Goal: Task Accomplishment & Management: Manage account settings

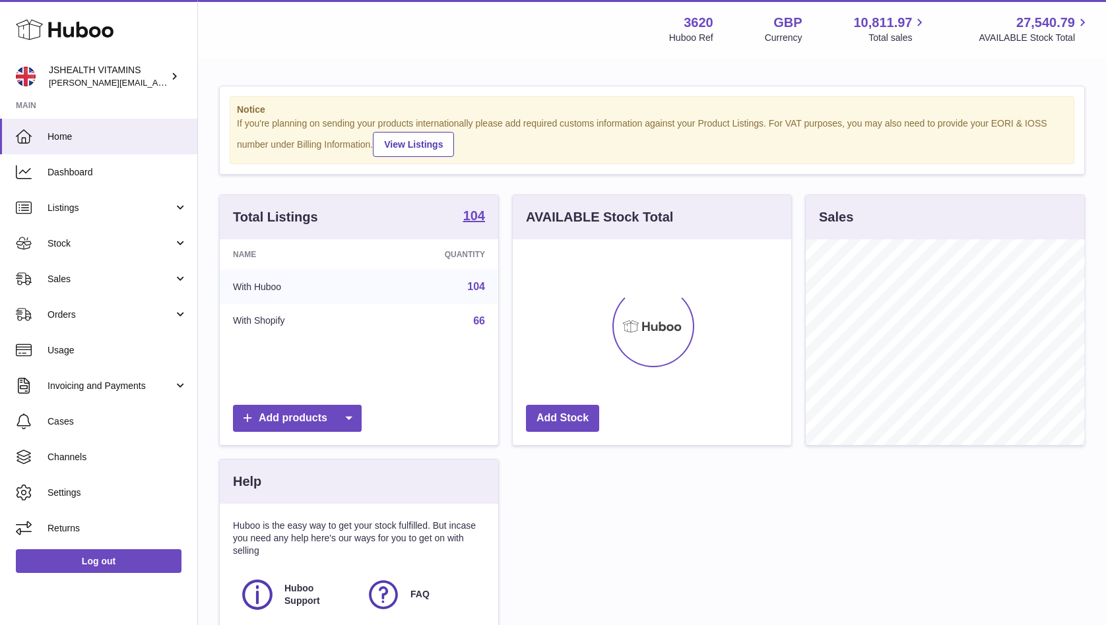
scroll to position [206, 278]
click at [90, 239] on span "Stock" at bounding box center [110, 243] width 126 height 13
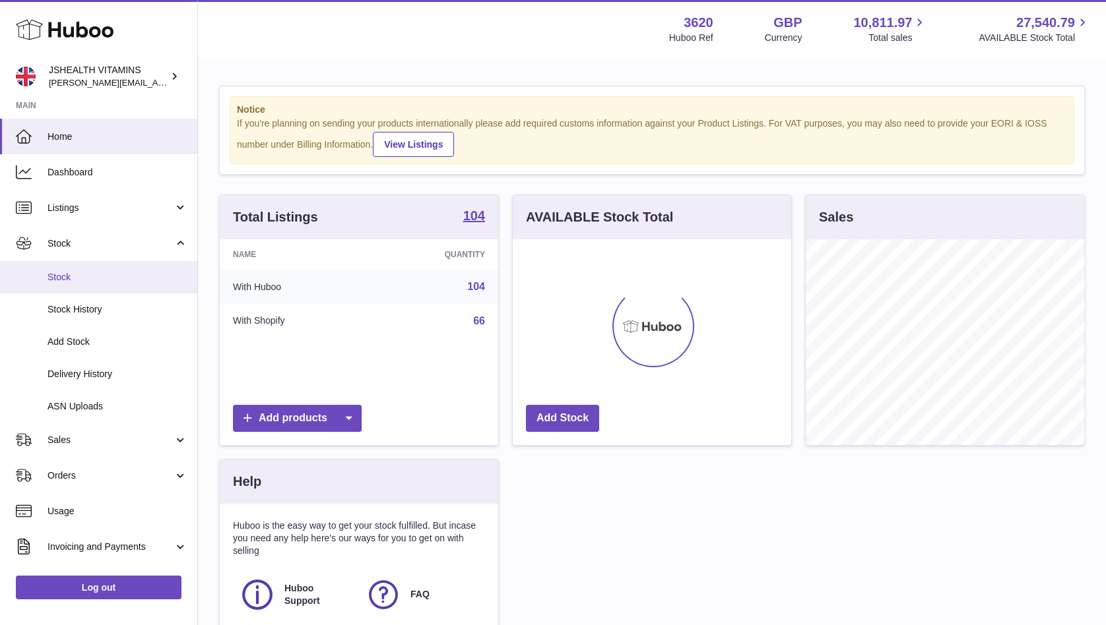
click at [81, 276] on span "Stock" at bounding box center [117, 277] width 140 height 13
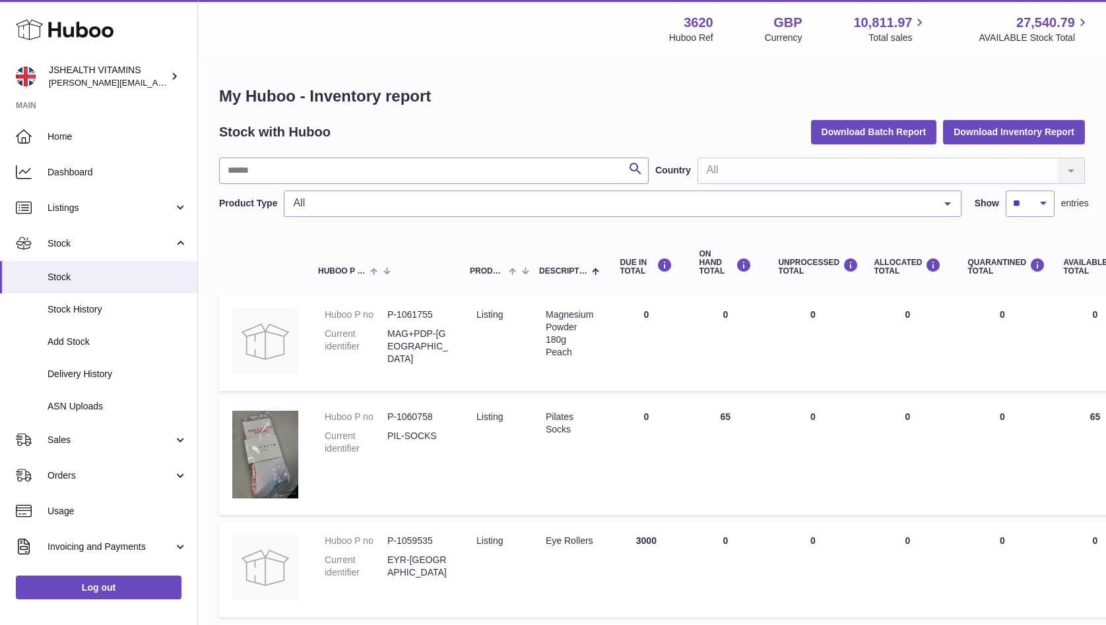
click at [378, 141] on div "Stock with Huboo Download Batch Report Download Inventory Report" at bounding box center [652, 132] width 866 height 24
click at [371, 165] on input "text" at bounding box center [433, 171] width 429 height 26
type input "*****"
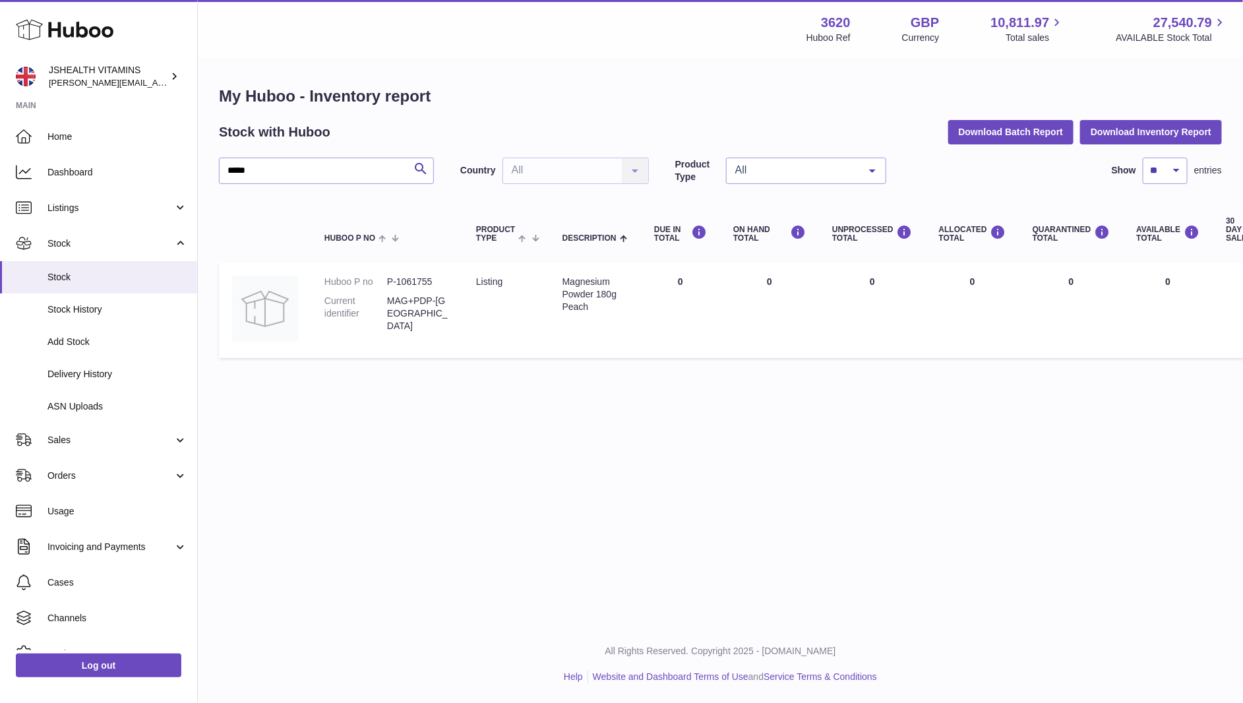
click at [432, 302] on dd "MAG+PDP-[GEOGRAPHIC_DATA]" at bounding box center [418, 314] width 63 height 38
click at [432, 284] on dd "P-1061755" at bounding box center [418, 282] width 63 height 13
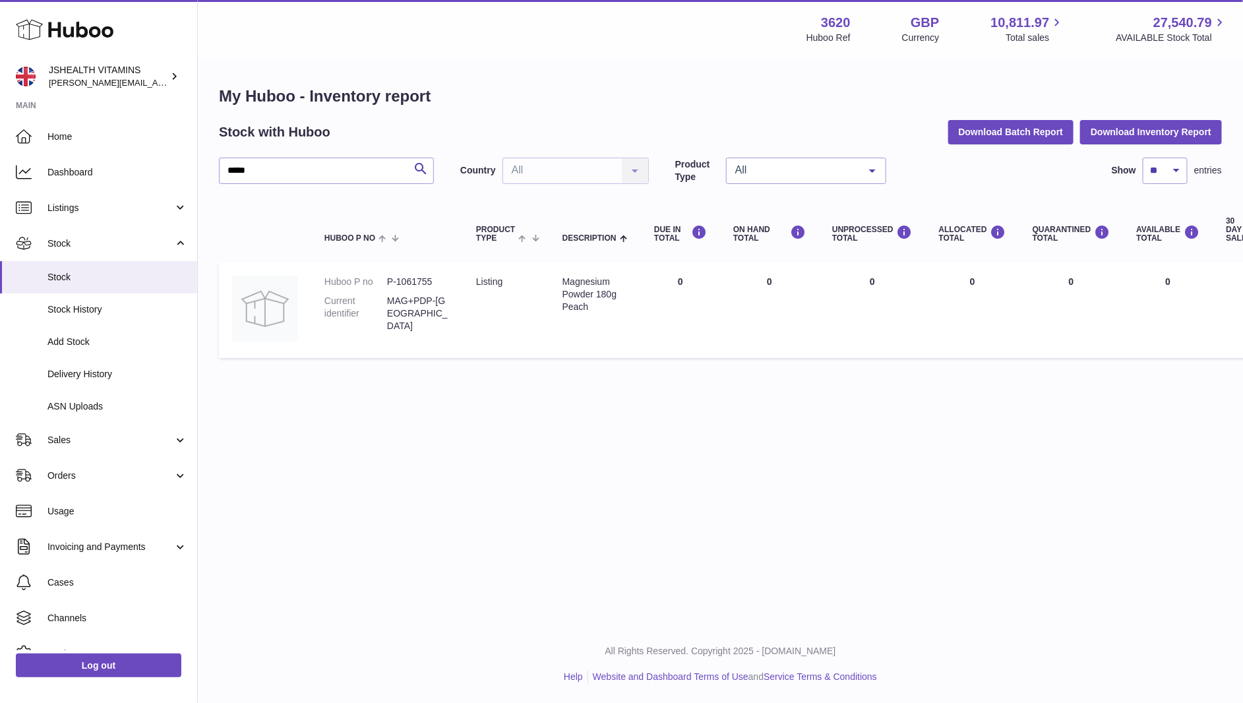
click at [422, 284] on dd "P-1061755" at bounding box center [418, 282] width 63 height 13
copy dd "1061755"
click at [98, 415] on link "ASN Uploads" at bounding box center [98, 407] width 197 height 32
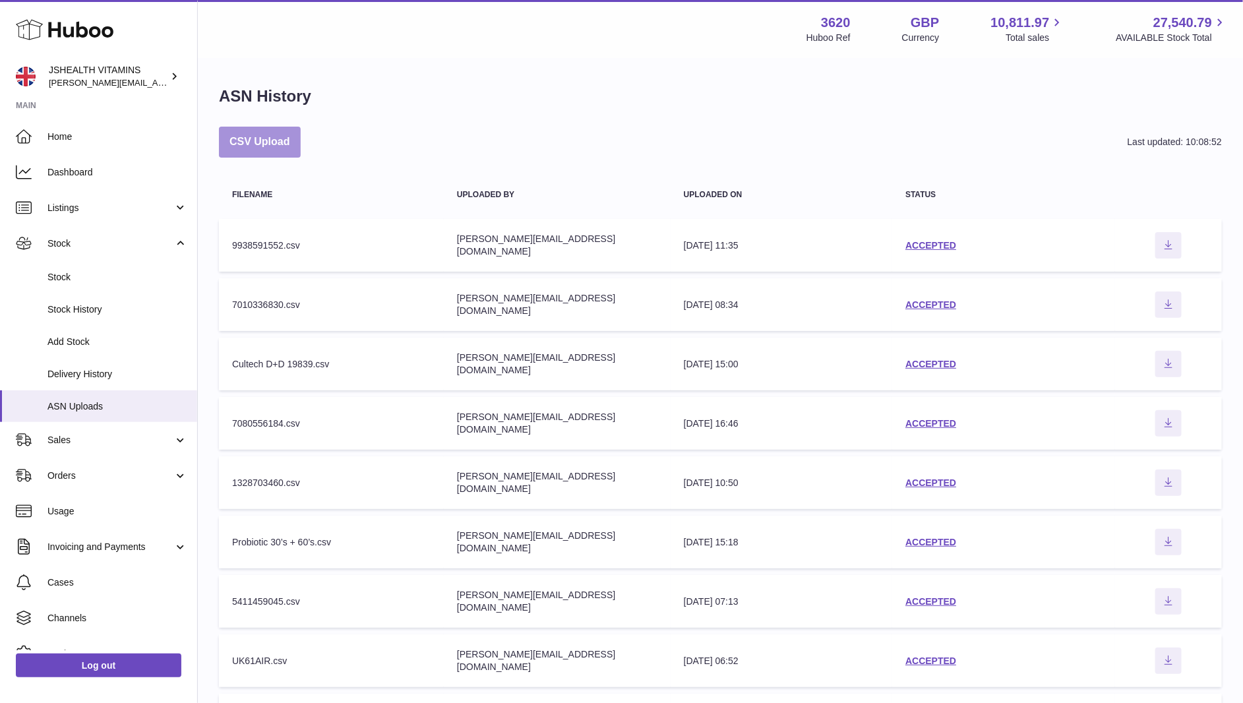
click at [293, 141] on button "CSV Upload" at bounding box center [260, 142] width 82 height 31
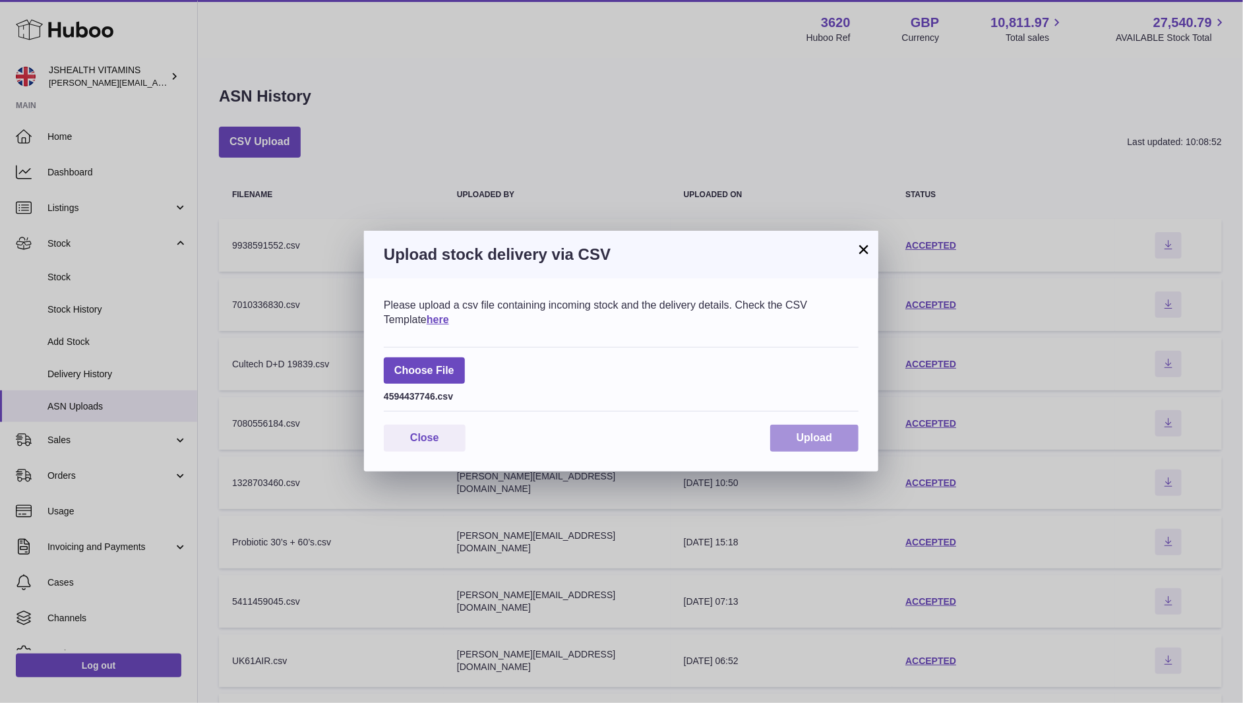
click at [797, 428] on button "Upload" at bounding box center [815, 438] width 88 height 27
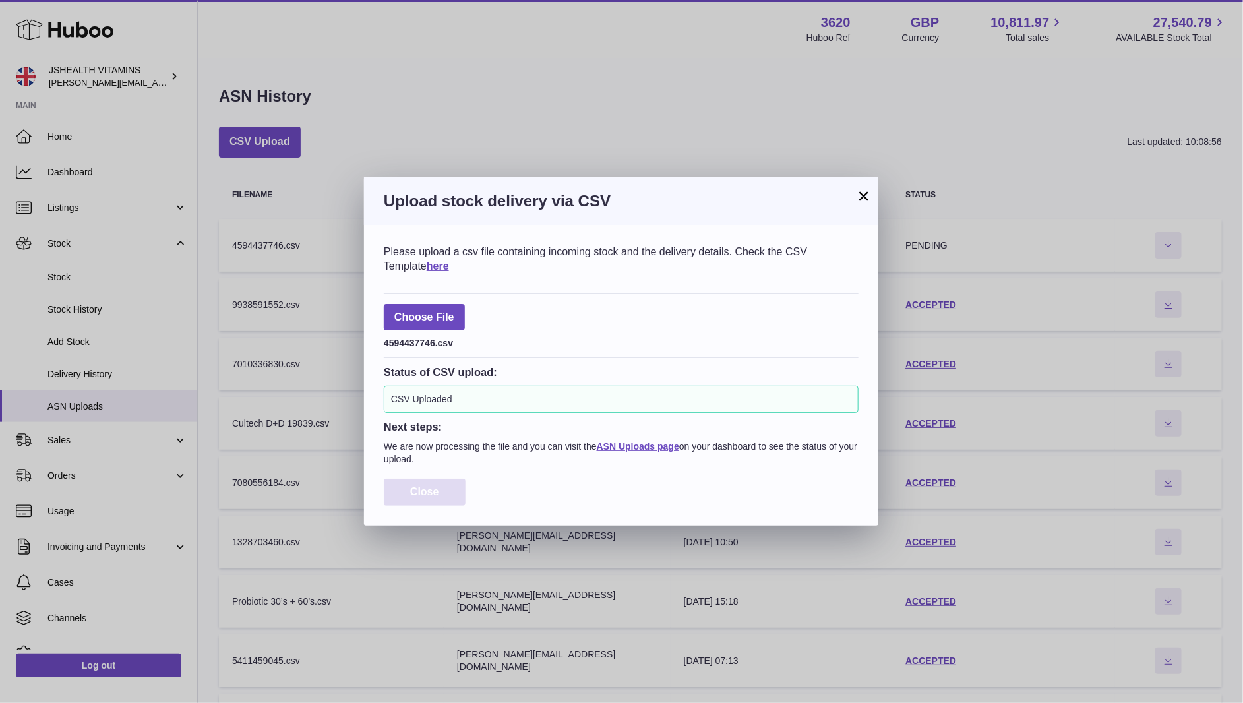
click at [418, 491] on span "Close" at bounding box center [424, 491] width 29 height 11
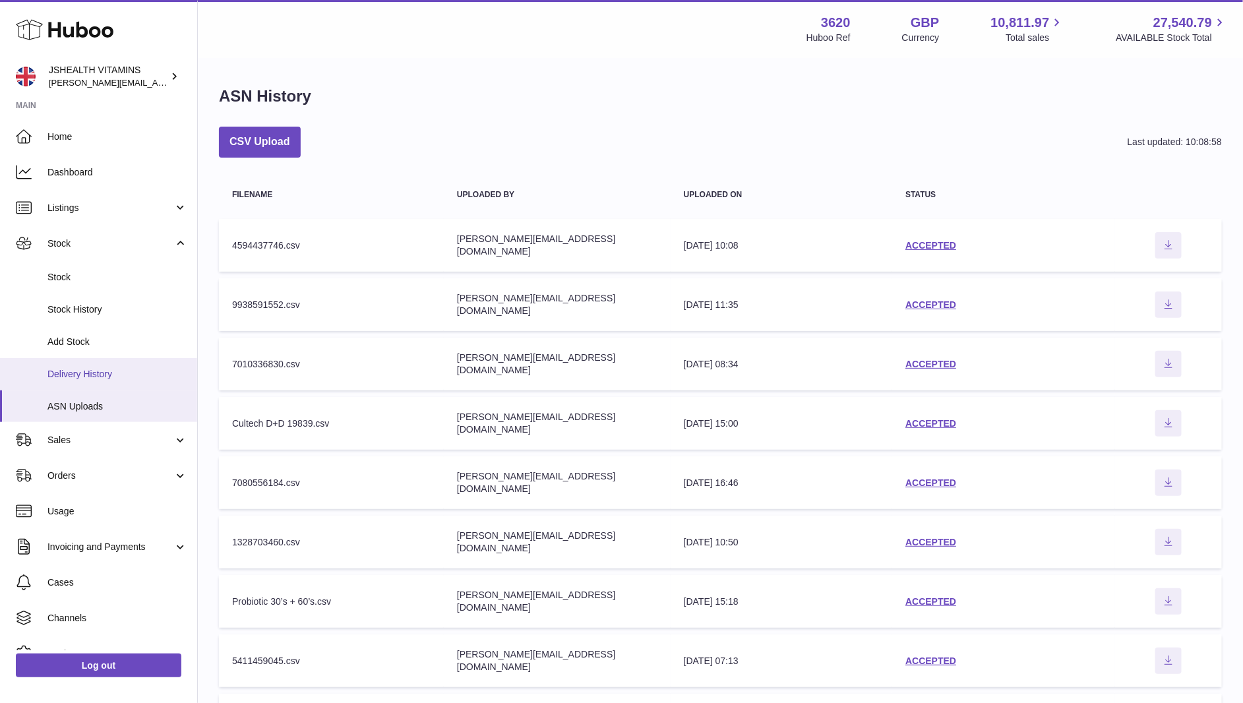
click at [101, 369] on span "Delivery History" at bounding box center [117, 374] width 140 height 13
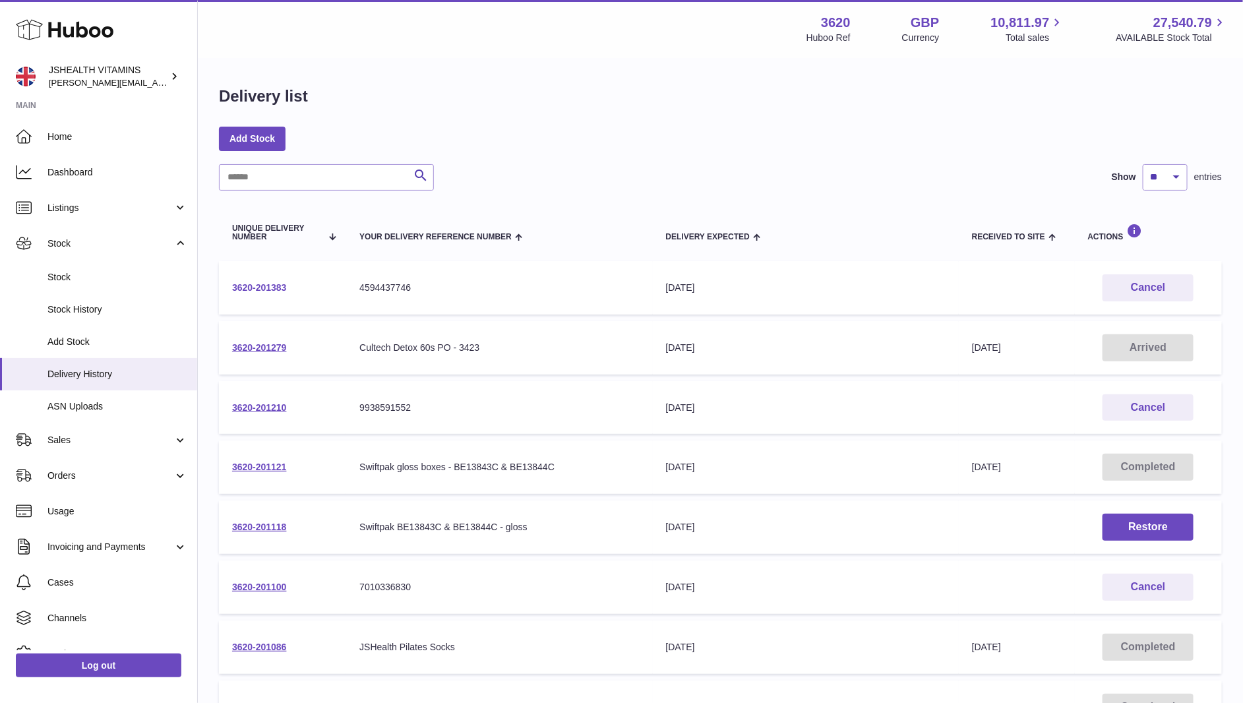
click at [277, 288] on link "3620-201383" at bounding box center [259, 287] width 55 height 11
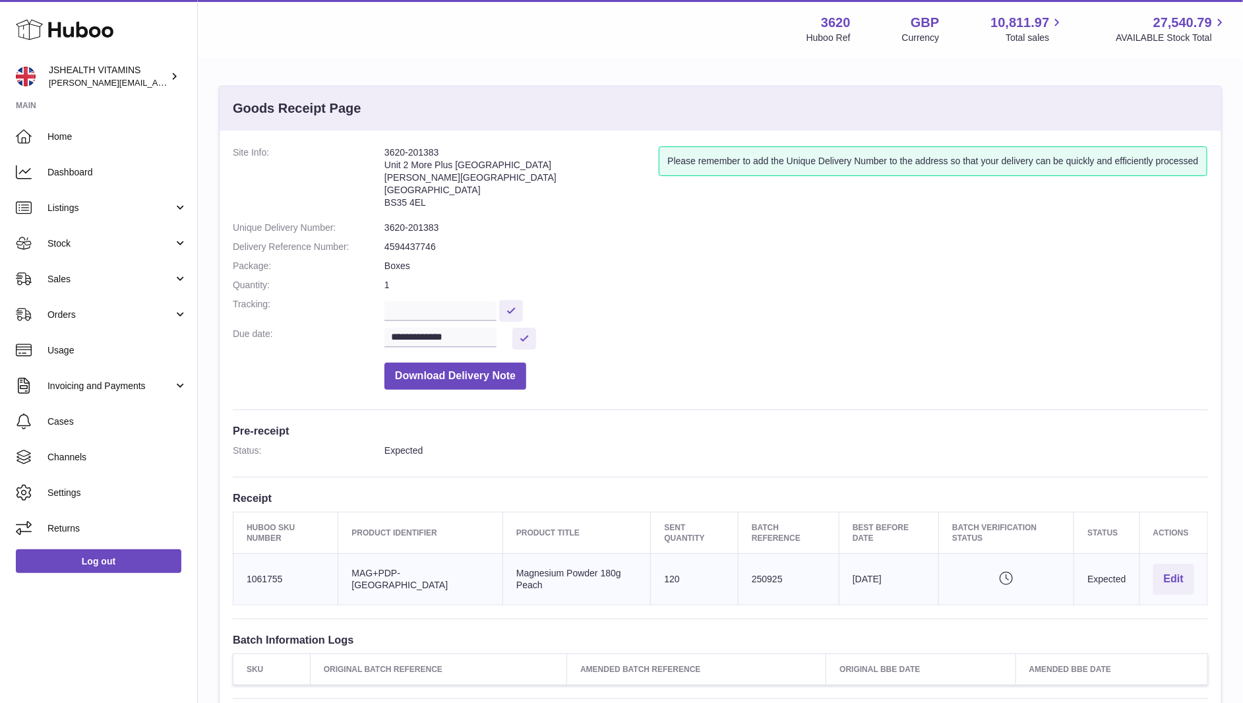
click at [741, 563] on td "Batch Reference 250925" at bounding box center [789, 579] width 101 height 51
copy td "250925"
click at [402, 234] on dd "3620-201383" at bounding box center [797, 228] width 824 height 13
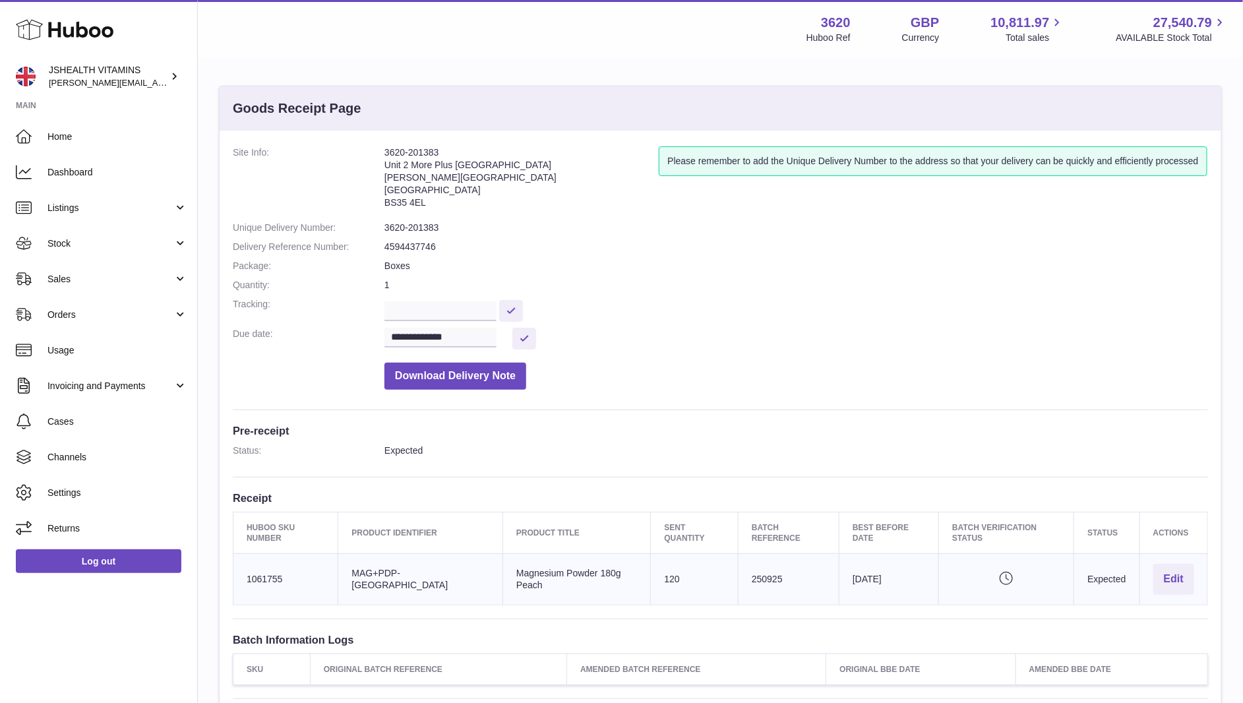
click at [412, 231] on dd "3620-201383" at bounding box center [797, 228] width 824 height 13
copy dl "3620-201383"
click at [618, 568] on td "Product title Magnesium Powder 180g Peach" at bounding box center [577, 579] width 148 height 51
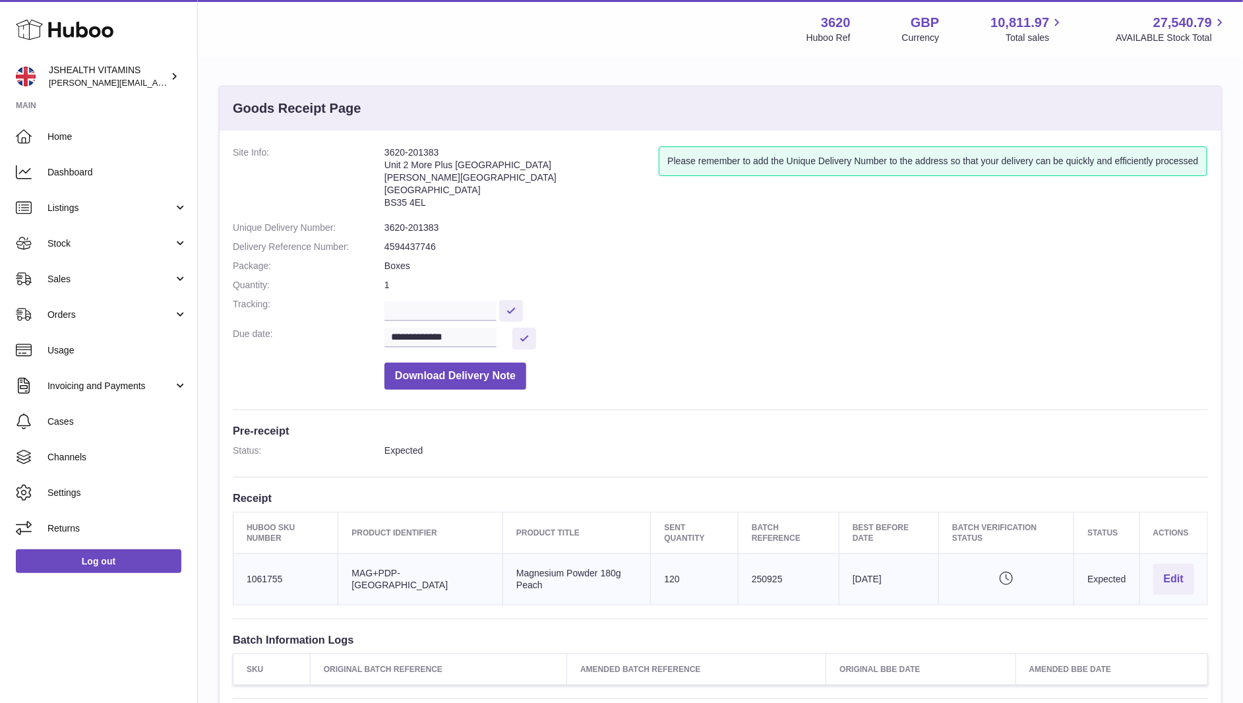
drag, startPoint x: 618, startPoint y: 568, endPoint x: 484, endPoint y: 568, distance: 134.6
click at [503, 568] on td "Product title Magnesium Powder 180g Peach" at bounding box center [577, 579] width 148 height 51
copy td "agnesium Powder 180g Peach"
click at [268, 574] on td "Huboo SKU Number 1061755" at bounding box center [286, 579] width 105 height 51
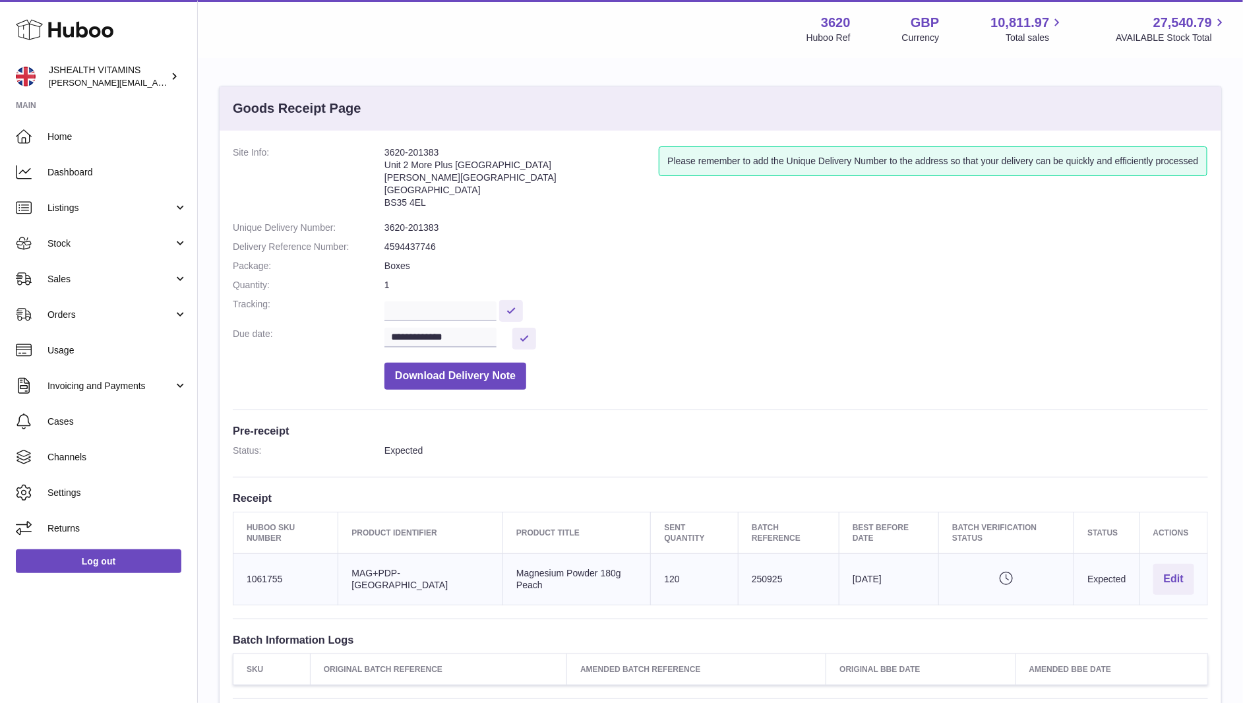
click at [268, 565] on td "Huboo SKU Number 1061755" at bounding box center [286, 579] width 105 height 51
copy td "1061755"
click at [421, 200] on address "3620-201383 Unit 2 [GEOGRAPHIC_DATA][STREET_ADDRESS][PERSON_NAME]" at bounding box center [522, 180] width 274 height 69
click at [421, 220] on dl "**********" at bounding box center [721, 271] width 976 height 250
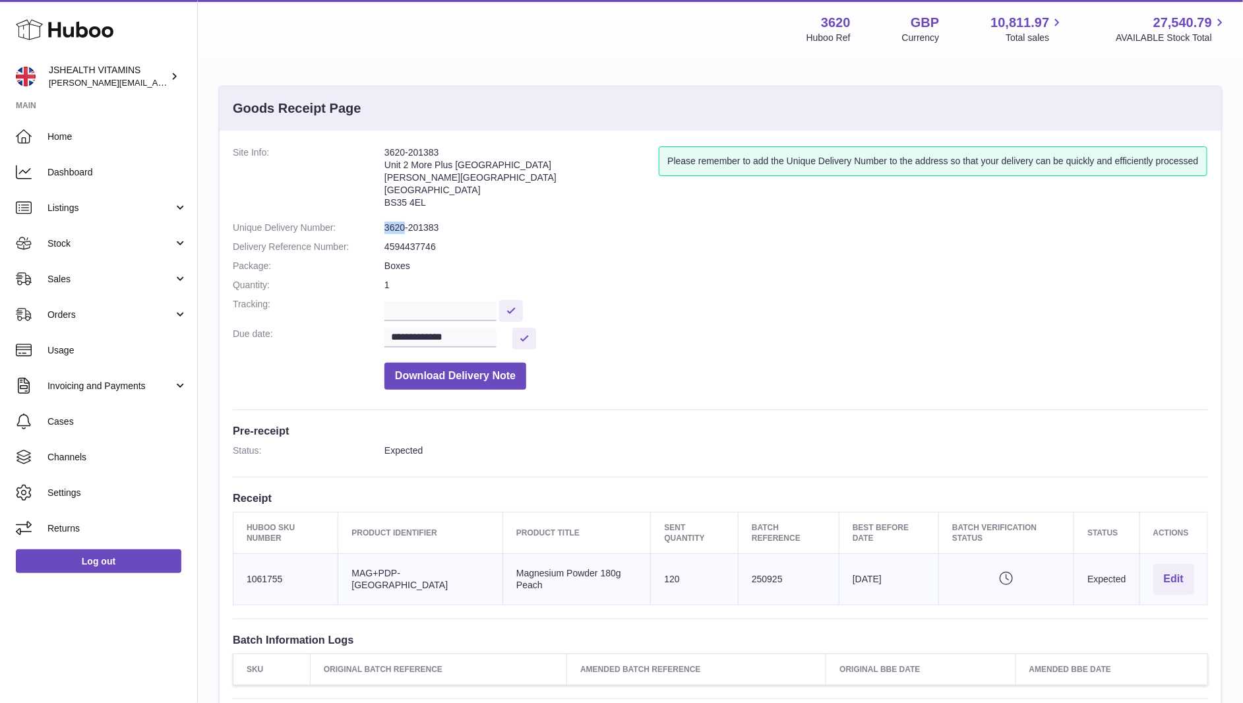
click at [421, 220] on dl "**********" at bounding box center [721, 271] width 976 height 250
copy dl "3620-201383"
click at [459, 306] on input "text" at bounding box center [441, 311] width 112 height 20
paste input "**********"
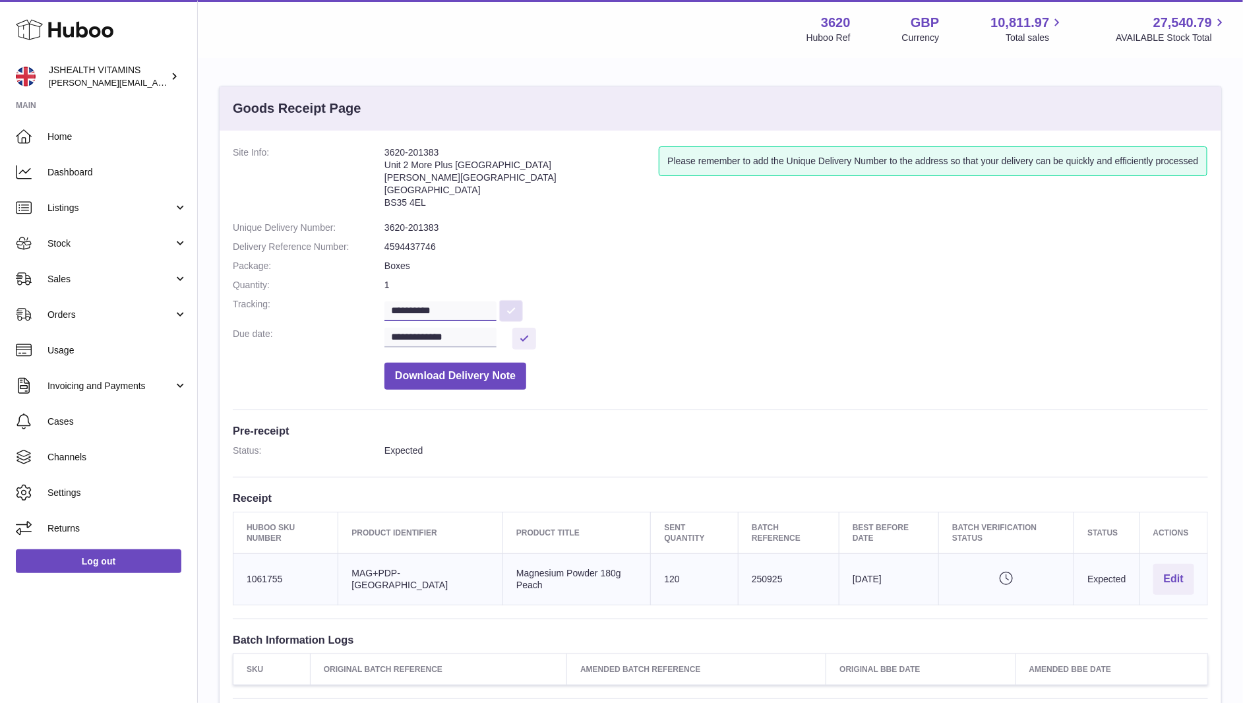
type input "**********"
click at [517, 305] on button at bounding box center [511, 311] width 24 height 22
click at [88, 558] on link "Log out" at bounding box center [99, 562] width 166 height 24
